Goal: Find specific page/section: Find specific page/section

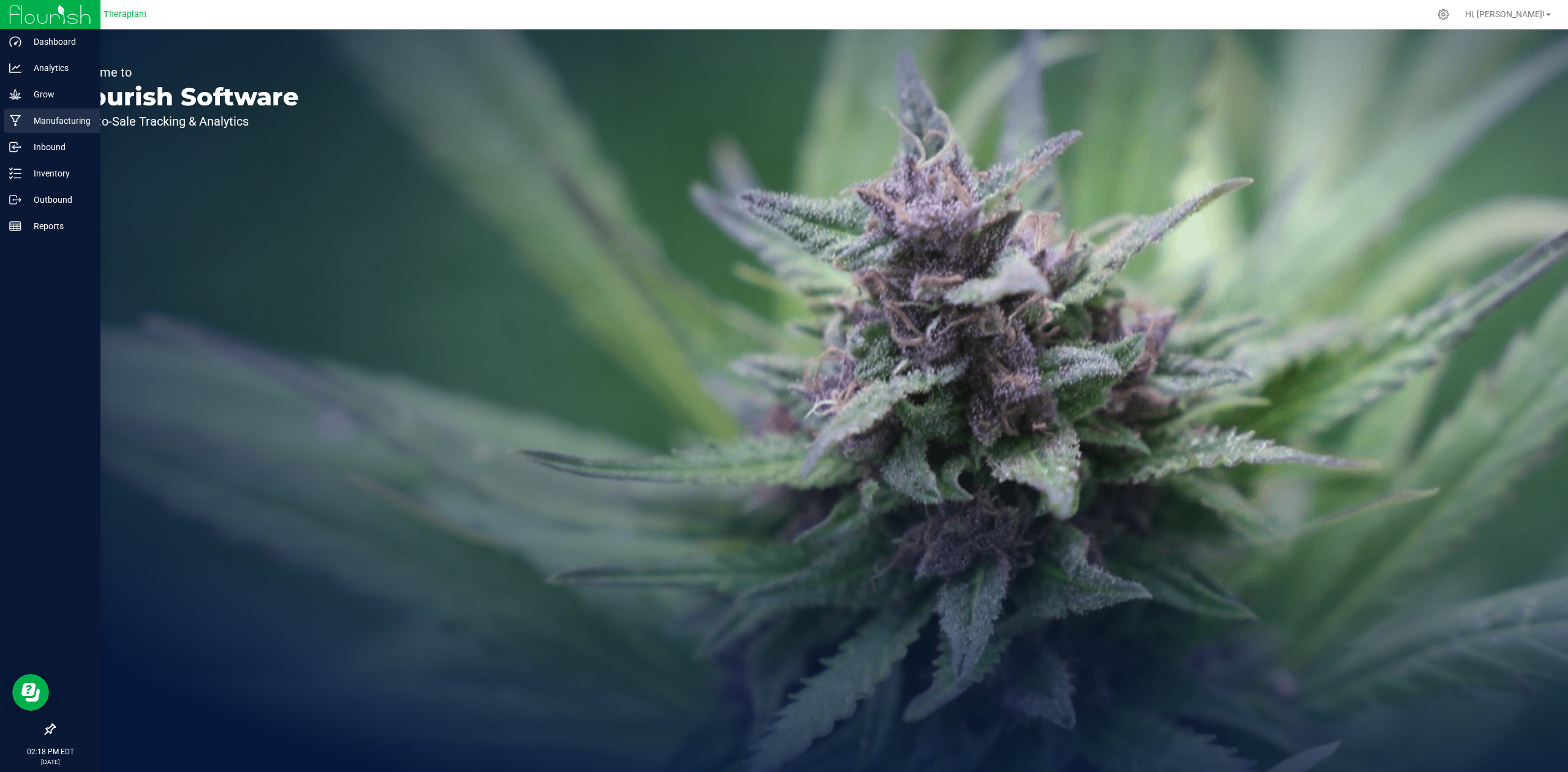
click at [57, 125] on p "Manufacturing" at bounding box center [58, 120] width 73 height 15
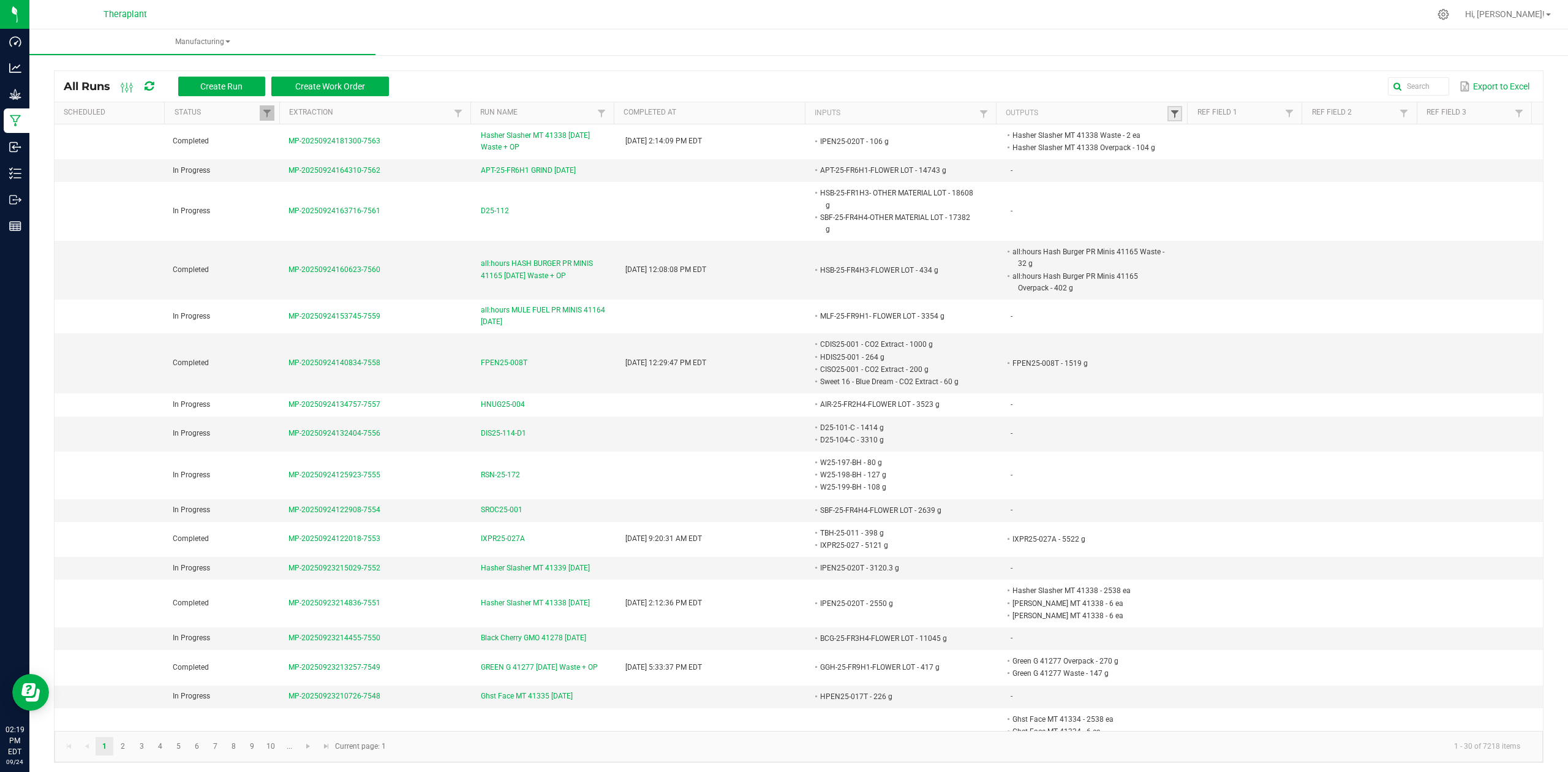
click at [1170, 111] on span at bounding box center [1174, 113] width 10 height 10
click at [1167, 106] on link at bounding box center [1174, 113] width 15 height 15
click at [1170, 113] on span at bounding box center [1174, 113] width 10 height 10
click at [1198, 147] on input "text" at bounding box center [1228, 138] width 126 height 18
type input "41314"
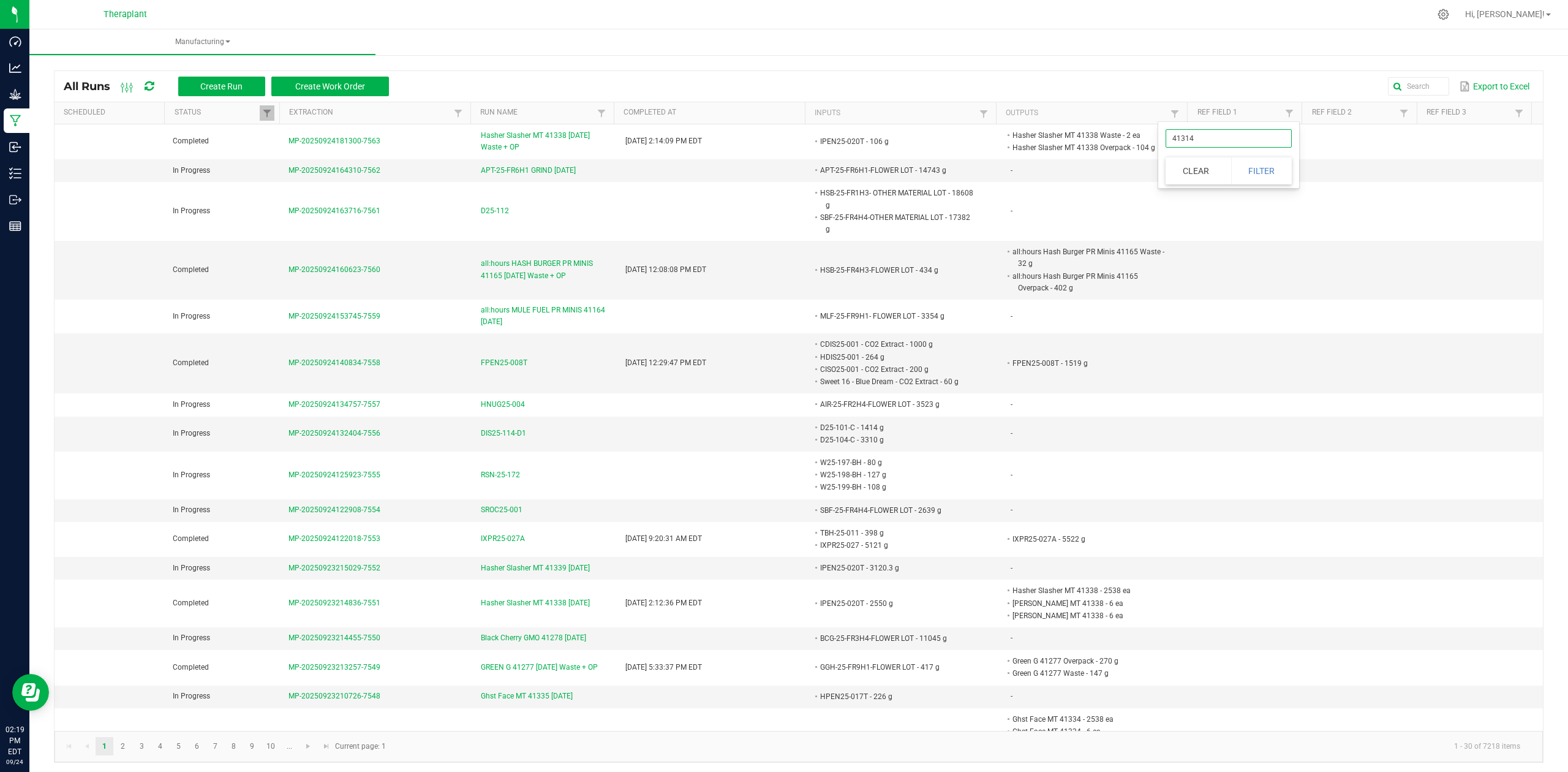
click button "Filter" at bounding box center [1262, 171] width 61 height 27
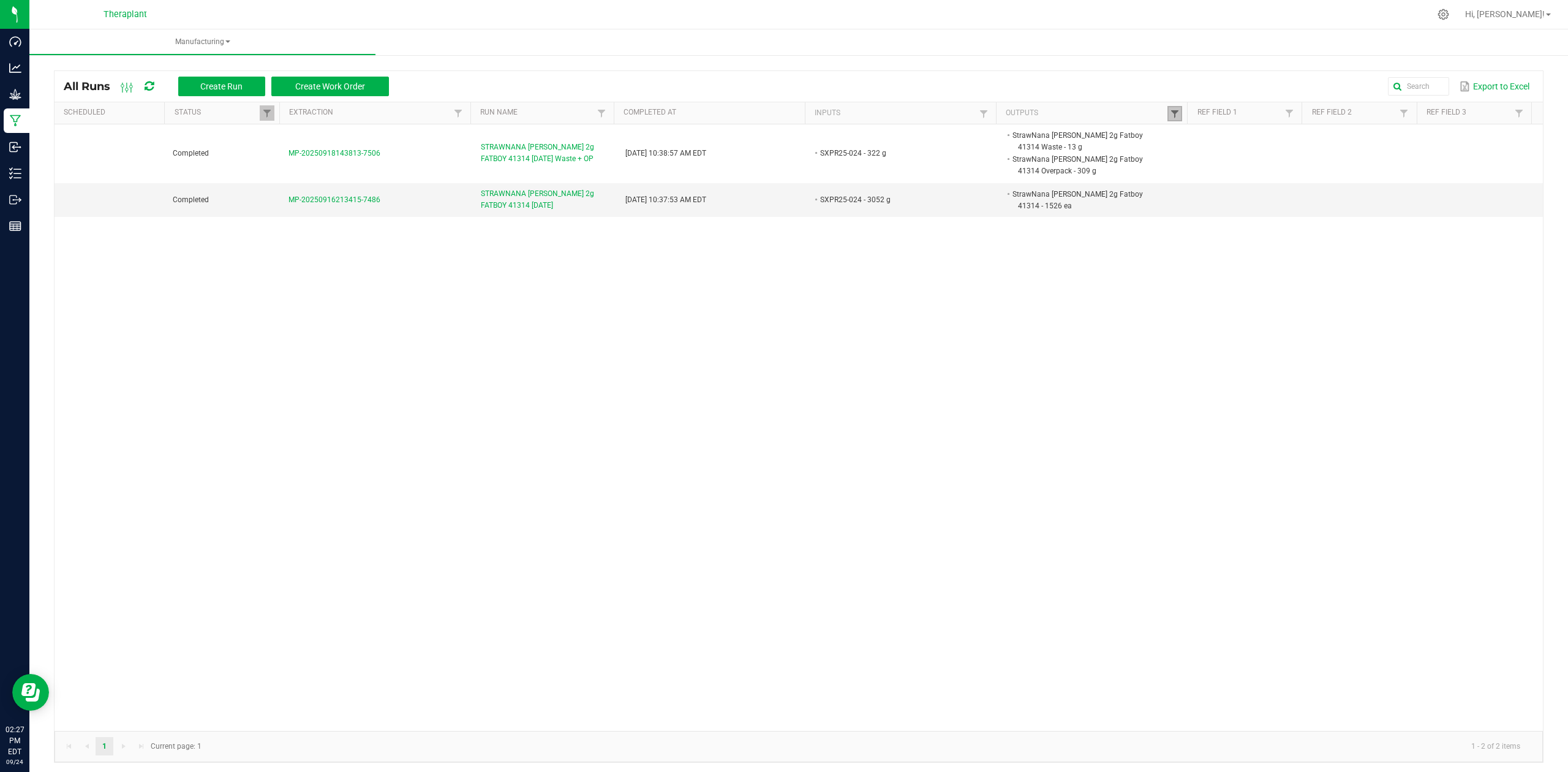
click at [1170, 113] on span at bounding box center [1174, 113] width 10 height 10
click at [1215, 131] on input "41314" at bounding box center [1228, 138] width 126 height 18
type input "41315"
click button "Filter" at bounding box center [1262, 171] width 61 height 27
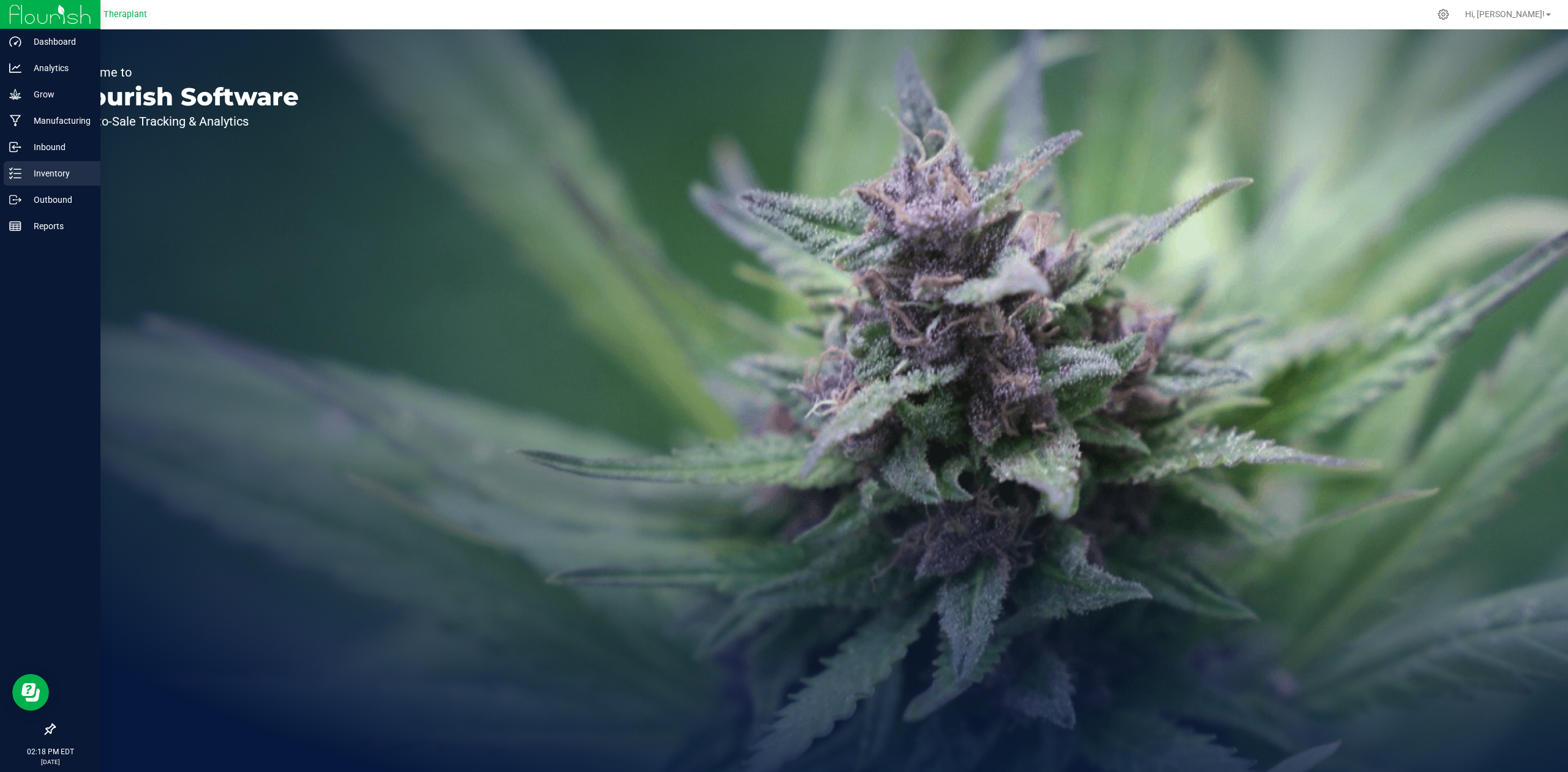
click at [14, 173] on line at bounding box center [17, 173] width 7 height 0
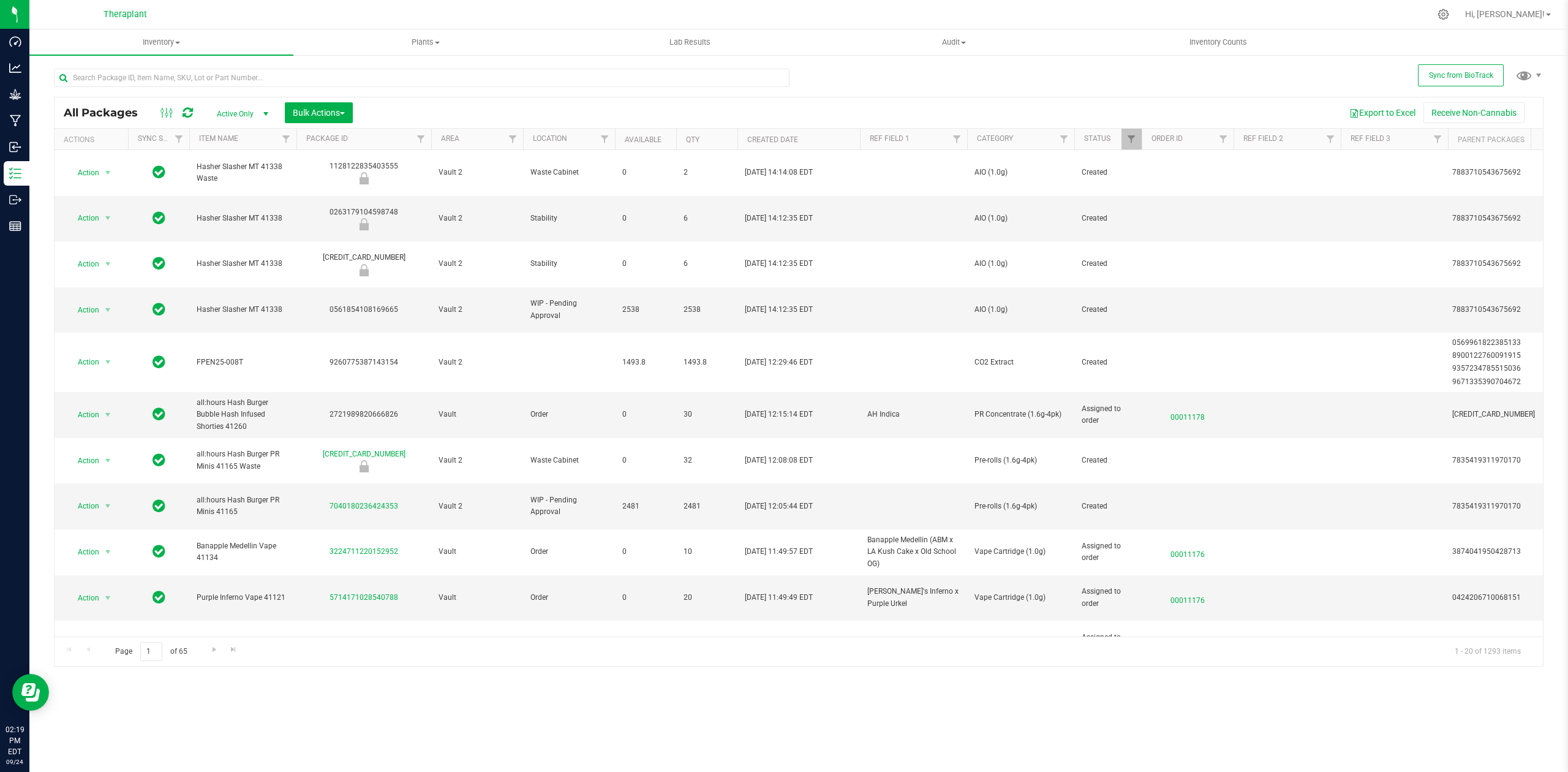
drag, startPoint x: 155, startPoint y: 57, endPoint x: 162, endPoint y: 89, distance: 32.8
click at [155, 68] on div at bounding box center [426, 77] width 745 height 40
click at [163, 87] on div at bounding box center [422, 83] width 735 height 28
click at [192, 81] on input "text" at bounding box center [422, 78] width 735 height 18
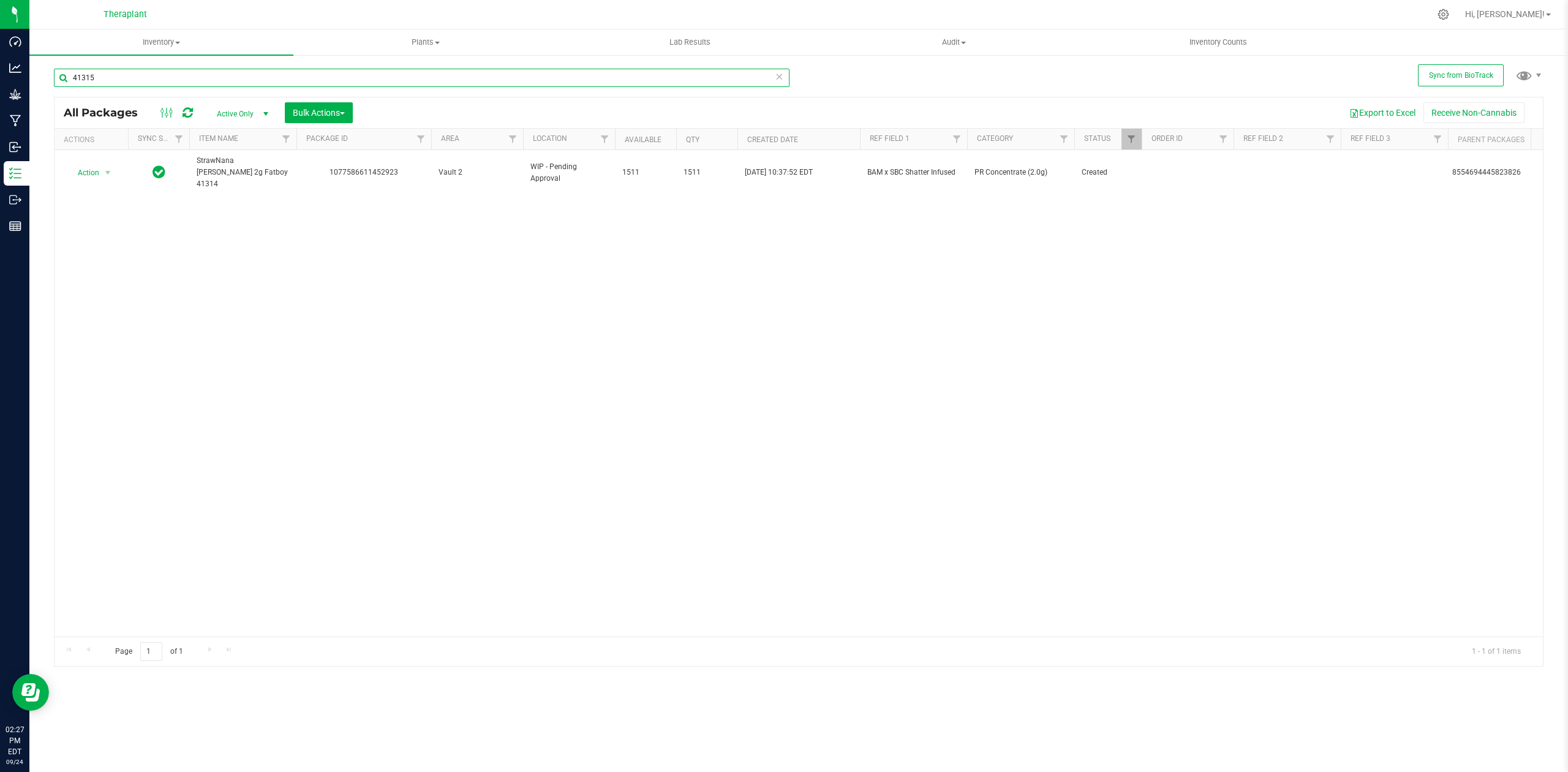
type input "41315"
